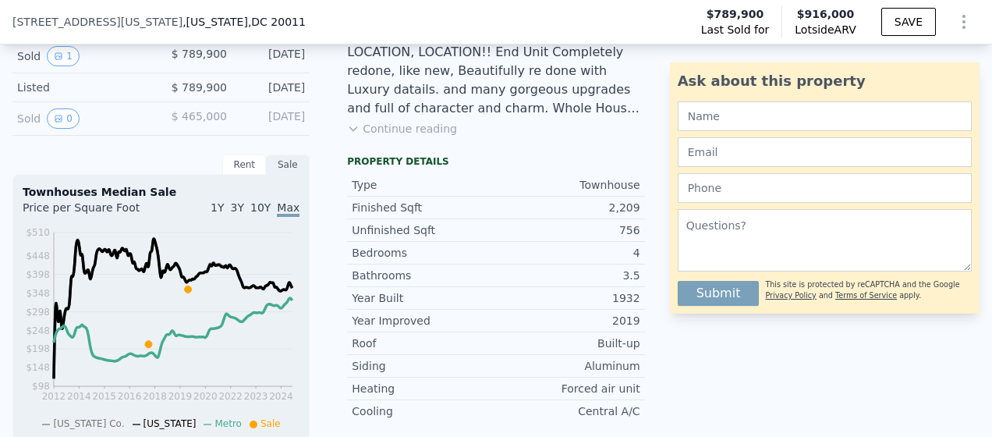
scroll to position [418, 0]
click at [359, 138] on button "Continue reading" at bounding box center [402, 130] width 110 height 16
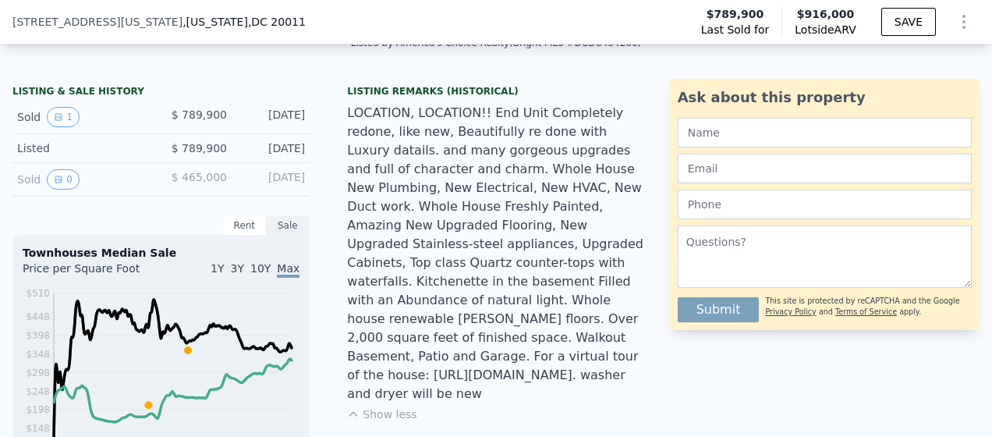
scroll to position [359, 0]
click at [60, 121] on icon "View historical data" at bounding box center [58, 115] width 9 height 9
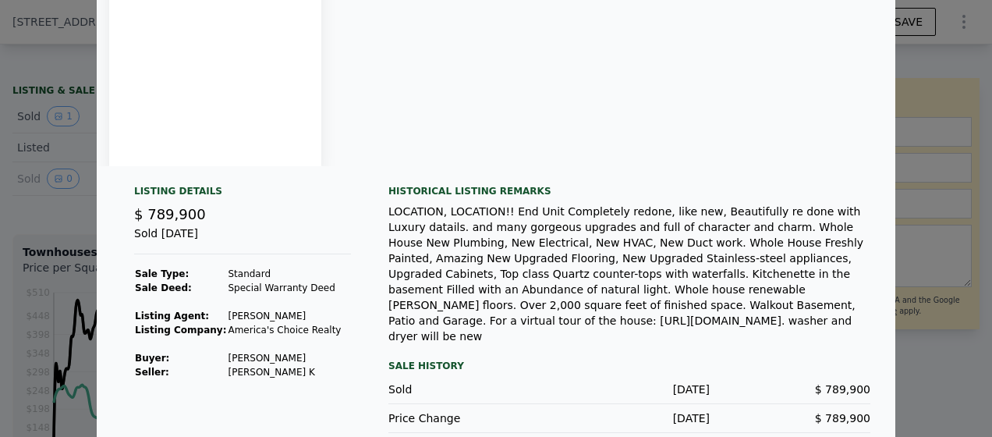
scroll to position [189, 0]
drag, startPoint x: 211, startPoint y: 370, endPoint x: 289, endPoint y: 370, distance: 78.8
click at [289, 370] on td "[PERSON_NAME] K" at bounding box center [284, 373] width 115 height 14
drag, startPoint x: 289, startPoint y: 370, endPoint x: 254, endPoint y: 371, distance: 35.1
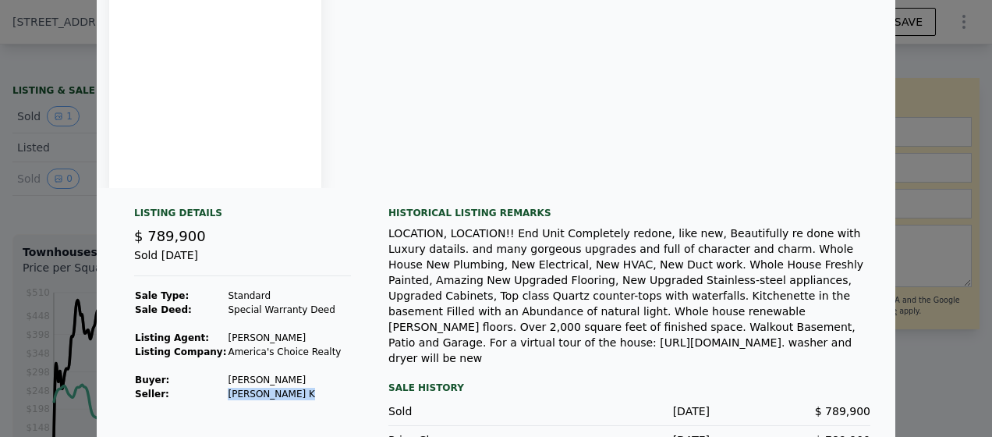
scroll to position [0, 0]
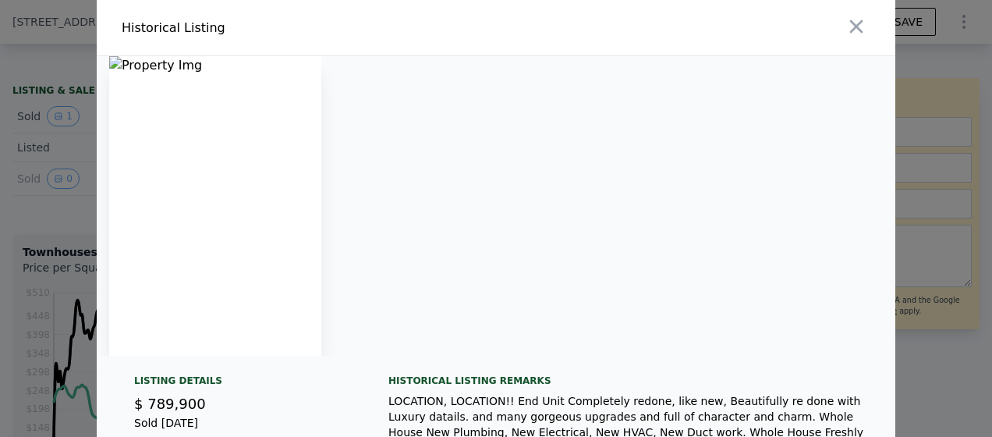
click at [845, 23] on icon "button" at bounding box center [856, 27] width 22 height 22
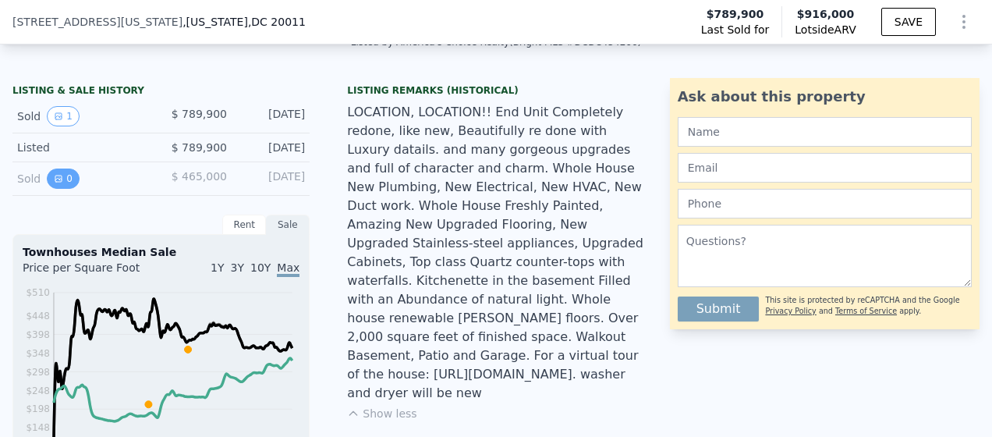
click at [66, 189] on button "0" at bounding box center [63, 178] width 33 height 20
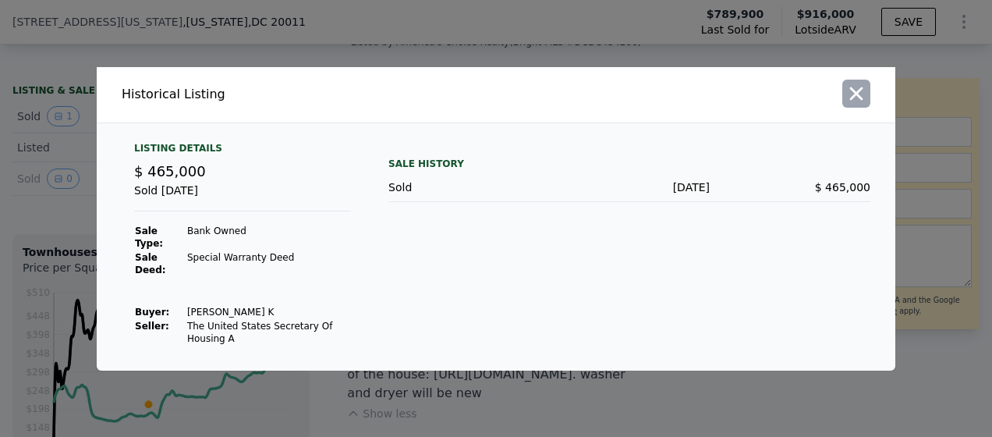
click at [855, 100] on icon "button" at bounding box center [856, 93] width 13 height 13
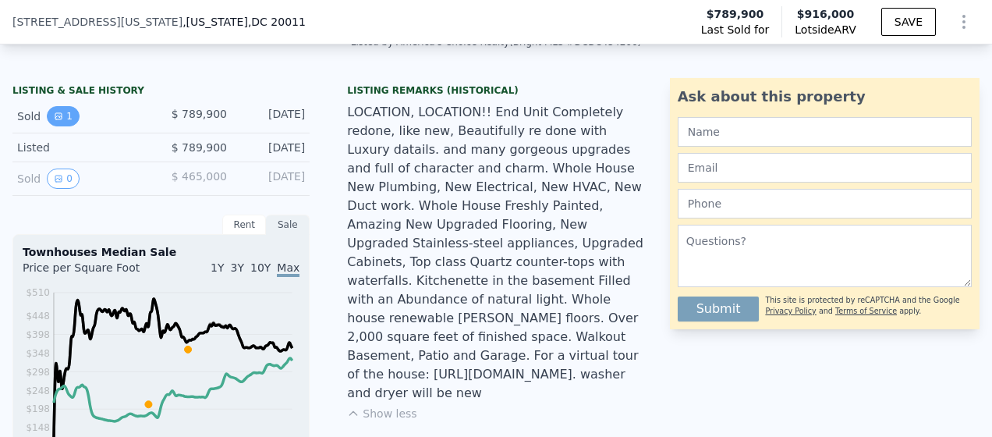
click at [62, 126] on button "1" at bounding box center [63, 116] width 33 height 20
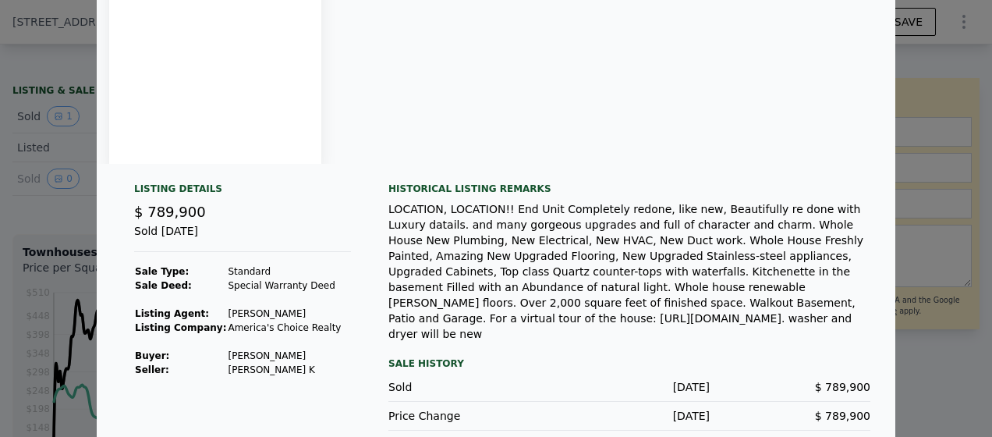
scroll to position [191, 0]
drag, startPoint x: 496, startPoint y: 303, endPoint x: 531, endPoint y: 306, distance: 35.2
click at [531, 306] on div "LOCATION, LOCATION!! End Unit Completely redone, like new, Beautifully re done …" at bounding box center [629, 272] width 482 height 140
click at [505, 304] on div "LOCATION, LOCATION!! End Unit Completely redone, like new, Beautifully re done …" at bounding box center [629, 272] width 482 height 140
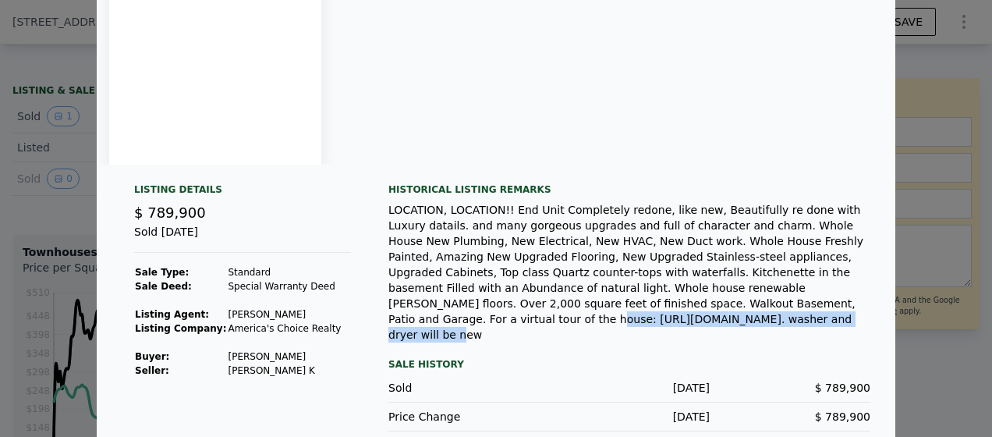
drag, startPoint x: 498, startPoint y: 303, endPoint x: 767, endPoint y: 301, distance: 269.0
click at [767, 301] on div "LOCATION, LOCATION!! End Unit Completely redone, like new, Beautifully re done …" at bounding box center [629, 272] width 482 height 140
click at [702, 303] on div "LOCATION, LOCATION!! End Unit Completely redone, like new, Beautifully re done …" at bounding box center [629, 272] width 482 height 140
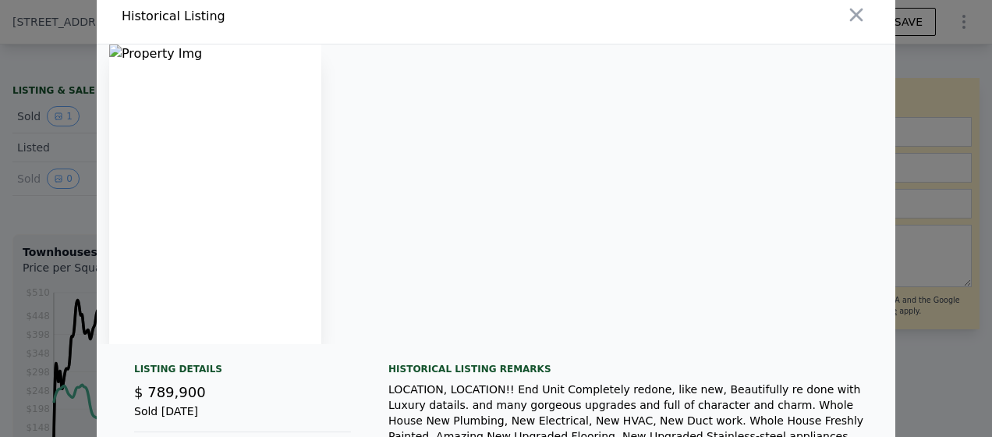
scroll to position [0, 0]
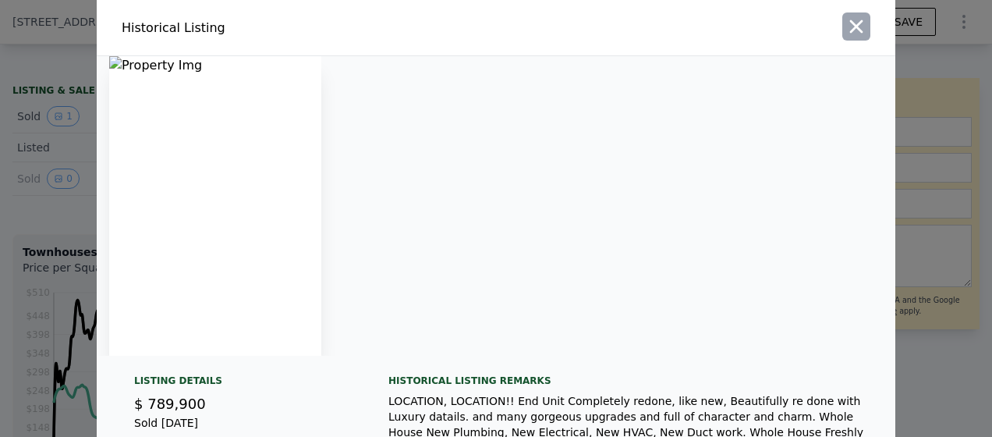
click at [854, 27] on icon "button" at bounding box center [856, 27] width 22 height 22
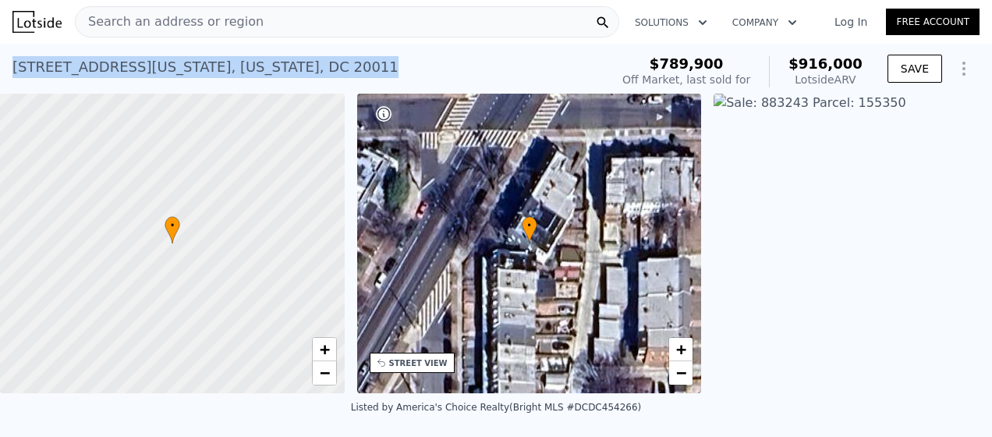
drag, startPoint x: 13, startPoint y: 68, endPoint x: 302, endPoint y: 70, distance: 288.5
click at [302, 70] on div "[STREET_ADDRESS][US_STATE][US_STATE] Sold [DATE] for $789,900 (~ARV $916k )" at bounding box center [307, 72] width 591 height 44
drag, startPoint x: 302, startPoint y: 70, endPoint x: 262, endPoint y: 64, distance: 40.3
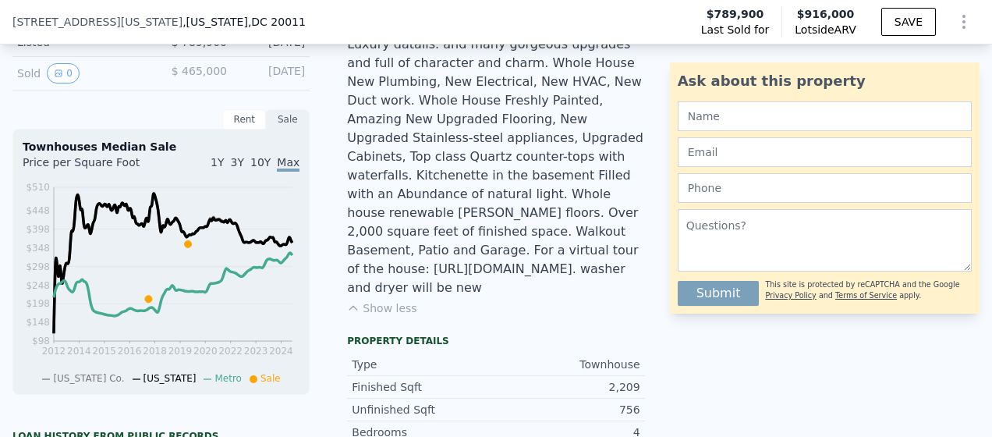
scroll to position [505, 0]
